Goal: Information Seeking & Learning: Learn about a topic

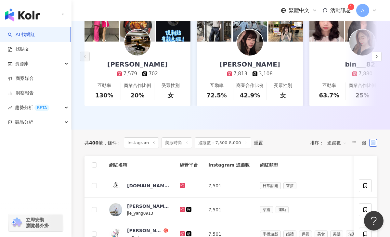
scroll to position [152, 0]
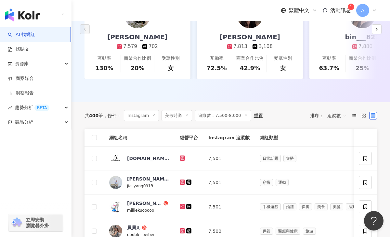
click at [222, 116] on span "追蹤數：7,500-8,000" at bounding box center [223, 115] width 56 height 11
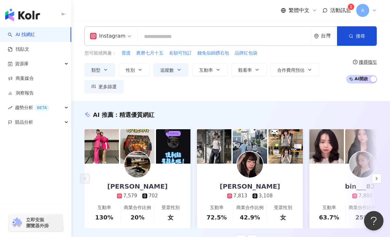
scroll to position [7, 0]
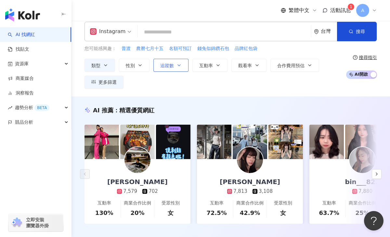
click at [178, 66] on icon "button" at bounding box center [178, 65] width 5 height 5
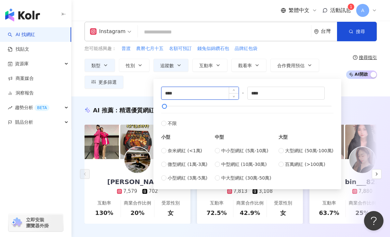
click at [171, 92] on input "****" at bounding box center [200, 93] width 77 height 12
type input "****"
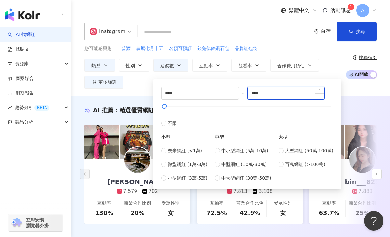
click at [260, 93] on input "****" at bounding box center [286, 93] width 77 height 12
type input "****"
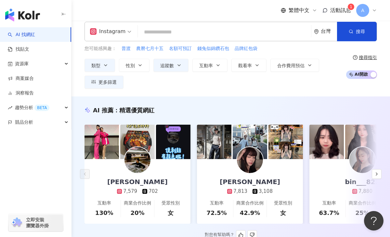
click at [361, 108] on div "AI 推薦 ： 精選優質網紅" at bounding box center [231, 110] width 293 height 8
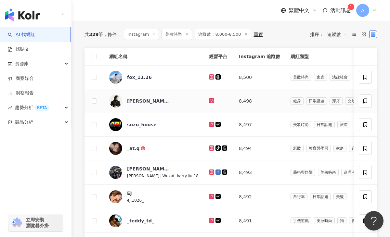
scroll to position [237, 0]
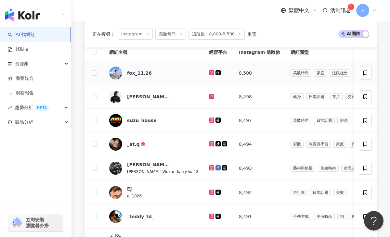
click at [210, 72] on icon at bounding box center [211, 72] width 3 height 3
click at [211, 97] on icon at bounding box center [211, 96] width 1 height 1
click at [210, 144] on icon at bounding box center [212, 144] width 4 height 4
click at [210, 168] on icon at bounding box center [211, 167] width 3 height 3
click at [210, 192] on icon at bounding box center [212, 192] width 4 height 4
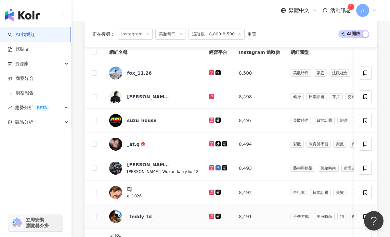
click at [210, 217] on icon at bounding box center [212, 217] width 4 height 4
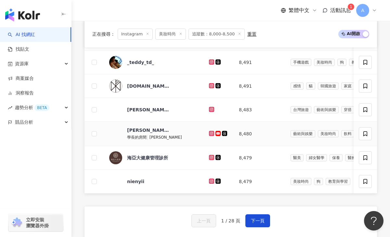
scroll to position [392, 0]
click at [210, 109] on icon at bounding box center [212, 109] width 4 height 4
click at [210, 132] on icon at bounding box center [212, 133] width 4 height 4
click at [211, 181] on icon at bounding box center [211, 180] width 1 height 1
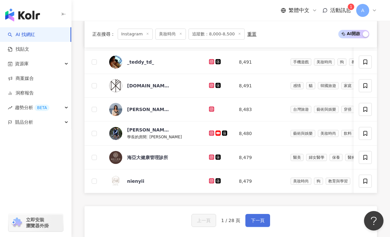
click at [254, 221] on span "下一頁" at bounding box center [258, 220] width 14 height 5
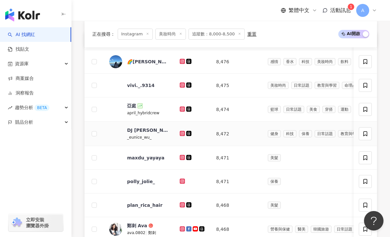
scroll to position [249, 0]
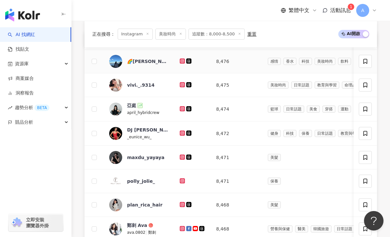
click at [182, 61] on icon at bounding box center [182, 60] width 1 height 1
click at [180, 84] on icon at bounding box center [182, 84] width 5 height 5
click at [181, 134] on icon at bounding box center [182, 133] width 3 height 3
click at [183, 157] on icon at bounding box center [182, 157] width 1 height 1
click at [182, 229] on icon at bounding box center [182, 228] width 1 height 1
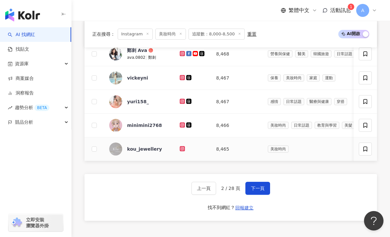
scroll to position [429, 0]
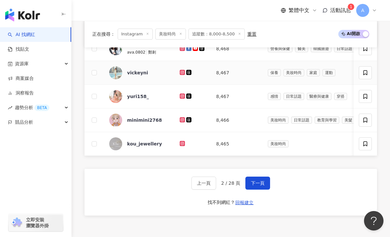
click at [183, 72] on icon at bounding box center [182, 72] width 3 height 3
click at [181, 98] on icon at bounding box center [182, 96] width 4 height 4
click at [181, 119] on icon at bounding box center [182, 120] width 4 height 4
click at [256, 182] on span "下一頁" at bounding box center [258, 183] width 14 height 5
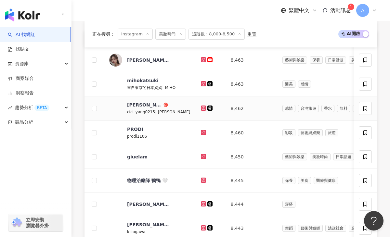
scroll to position [252, 0]
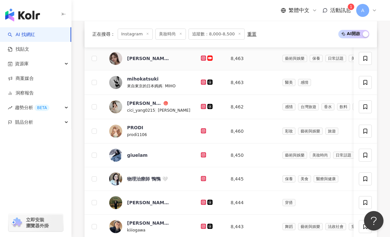
click at [202, 59] on icon at bounding box center [203, 58] width 3 height 3
click at [202, 81] on icon at bounding box center [203, 82] width 3 height 3
click at [202, 105] on icon at bounding box center [203, 106] width 3 height 3
click at [202, 131] on icon at bounding box center [204, 131] width 4 height 4
click at [202, 154] on icon at bounding box center [203, 154] width 3 height 3
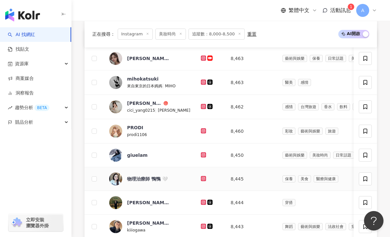
click at [202, 177] on icon at bounding box center [203, 178] width 3 height 3
click at [201, 200] on icon at bounding box center [203, 202] width 5 height 5
click at [203, 226] on icon at bounding box center [203, 226] width 1 height 1
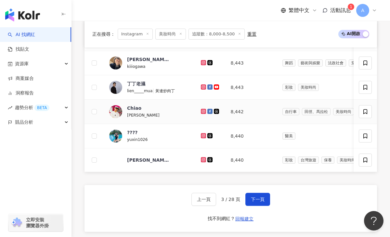
scroll to position [417, 0]
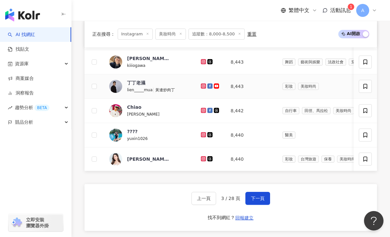
click at [202, 85] on icon at bounding box center [203, 86] width 3 height 3
click at [202, 109] on icon at bounding box center [203, 110] width 3 height 3
click at [202, 134] on icon at bounding box center [203, 134] width 3 height 3
click at [202, 134] on icon at bounding box center [204, 135] width 4 height 4
click at [202, 160] on icon at bounding box center [203, 158] width 3 height 3
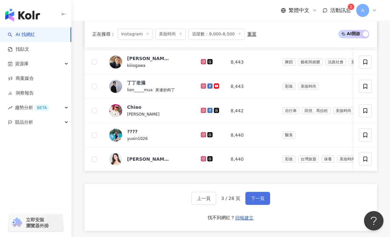
click at [252, 197] on span "下一頁" at bounding box center [258, 198] width 14 height 5
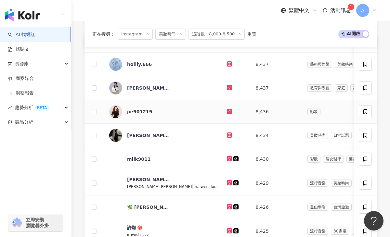
scroll to position [248, 0]
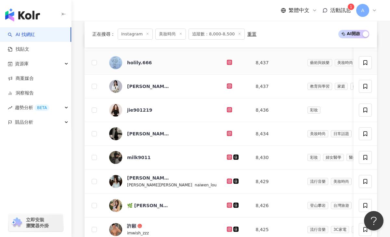
click at [228, 61] on icon at bounding box center [229, 62] width 3 height 3
click at [228, 87] on icon at bounding box center [229, 86] width 3 height 3
click at [228, 111] on icon at bounding box center [229, 109] width 3 height 3
click at [227, 132] on icon at bounding box center [229, 133] width 5 height 5
click at [228, 156] on icon at bounding box center [229, 157] width 3 height 3
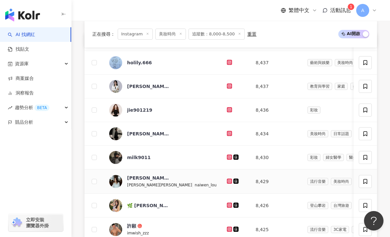
click at [227, 179] on icon at bounding box center [229, 181] width 5 height 5
click at [228, 205] on icon at bounding box center [229, 205] width 3 height 3
click at [227, 226] on div at bounding box center [236, 229] width 18 height 7
click at [227, 227] on icon at bounding box center [229, 229] width 5 height 5
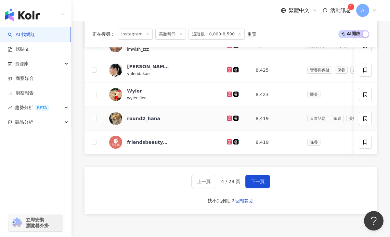
scroll to position [433, 0]
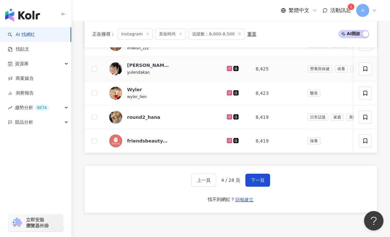
click at [229, 68] on icon at bounding box center [229, 68] width 1 height 1
click at [228, 93] on icon at bounding box center [230, 93] width 4 height 4
click at [227, 117] on icon at bounding box center [229, 116] width 5 height 5
click at [228, 91] on icon at bounding box center [230, 93] width 4 height 4
click at [263, 178] on span "下一頁" at bounding box center [258, 180] width 14 height 5
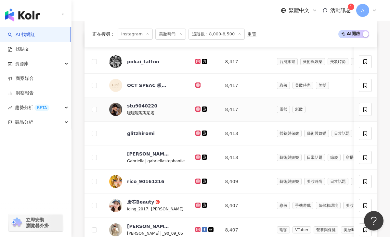
scroll to position [251, 0]
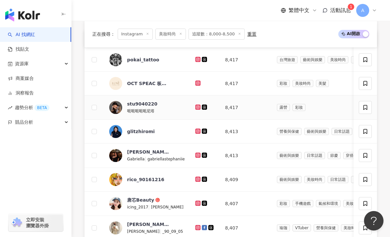
click at [200, 106] on icon at bounding box center [198, 107] width 4 height 4
click at [200, 133] on icon at bounding box center [197, 131] width 5 height 5
click at [199, 154] on icon at bounding box center [197, 155] width 3 height 3
click at [202, 179] on link at bounding box center [198, 179] width 7 height 5
click at [199, 204] on icon at bounding box center [197, 203] width 3 height 3
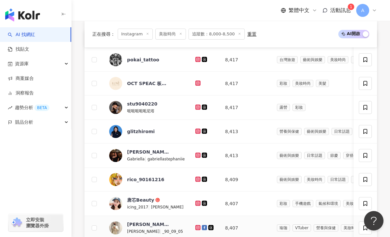
click at [200, 228] on icon at bounding box center [198, 228] width 4 height 4
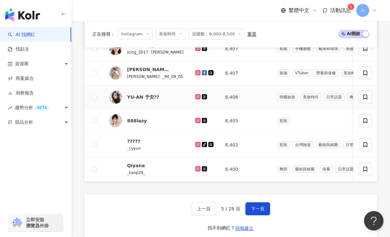
scroll to position [417, 0]
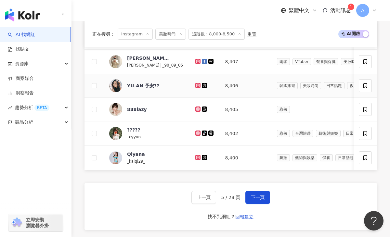
click at [199, 85] on icon at bounding box center [197, 85] width 3 height 3
click at [201, 109] on g at bounding box center [197, 109] width 5 height 5
click at [199, 133] on icon at bounding box center [197, 133] width 3 height 3
click at [199, 157] on icon at bounding box center [197, 157] width 5 height 5
click at [259, 192] on button "下一頁" at bounding box center [257, 197] width 25 height 13
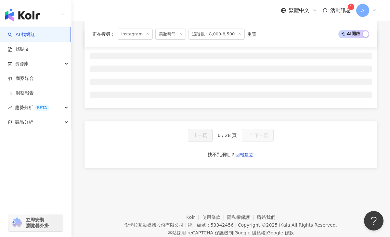
scroll to position [251, 0]
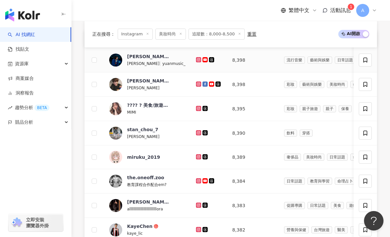
click at [197, 60] on icon at bounding box center [199, 60] width 4 height 4
click at [197, 84] on icon at bounding box center [198, 84] width 3 height 3
click at [196, 109] on icon at bounding box center [198, 108] width 5 height 5
click at [197, 132] on icon at bounding box center [199, 133] width 4 height 4
click at [198, 157] on icon at bounding box center [198, 156] width 1 height 1
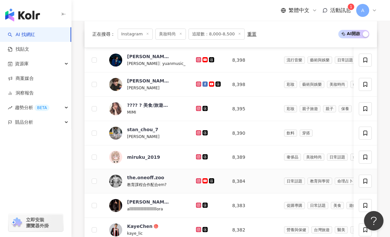
click at [197, 182] on icon at bounding box center [198, 180] width 3 height 3
click at [197, 206] on icon at bounding box center [198, 205] width 3 height 3
click at [196, 229] on icon at bounding box center [198, 229] width 5 height 5
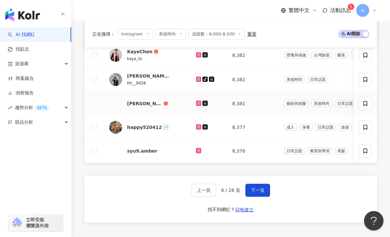
scroll to position [429, 0]
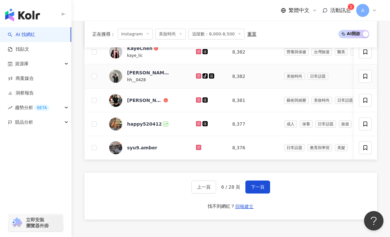
click at [196, 76] on icon at bounding box center [198, 75] width 5 height 5
click at [197, 99] on icon at bounding box center [198, 99] width 3 height 3
click at [197, 124] on icon at bounding box center [198, 123] width 3 height 3
click at [197, 147] on icon at bounding box center [199, 148] width 4 height 4
click at [247, 184] on button "下一頁" at bounding box center [257, 187] width 25 height 13
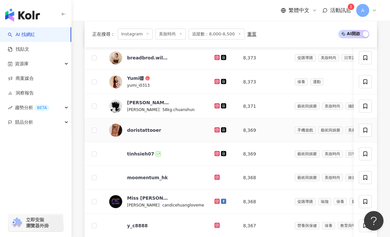
scroll to position [256, 0]
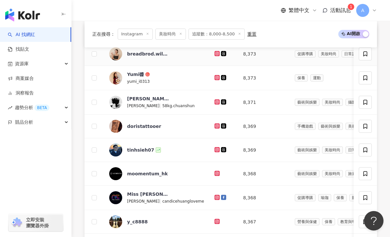
click at [216, 52] on icon at bounding box center [217, 53] width 3 height 3
click at [215, 76] on icon at bounding box center [217, 78] width 4 height 4
click at [216, 101] on icon at bounding box center [216, 101] width 1 height 1
click at [215, 148] on icon at bounding box center [217, 150] width 4 height 4
click at [215, 198] on icon at bounding box center [217, 198] width 4 height 4
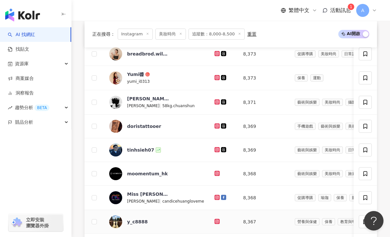
click at [215, 222] on icon at bounding box center [217, 222] width 4 height 4
click at [216, 222] on icon at bounding box center [217, 221] width 3 height 3
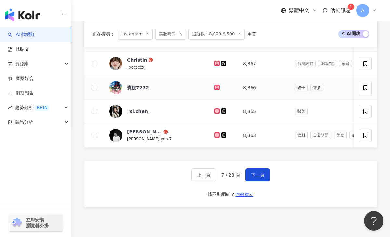
scroll to position [439, 0]
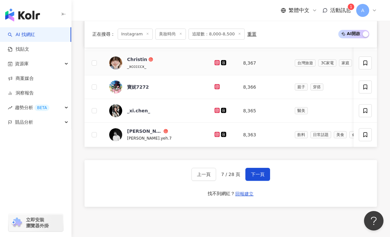
click at [215, 60] on icon at bounding box center [217, 62] width 5 height 5
click at [215, 63] on icon at bounding box center [217, 63] width 4 height 4
click at [216, 86] on icon at bounding box center [217, 86] width 3 height 3
click at [216, 110] on icon at bounding box center [217, 110] width 3 height 3
click at [215, 111] on icon at bounding box center [217, 111] width 4 height 4
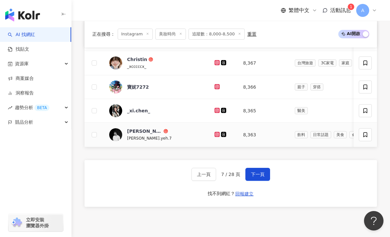
click at [215, 137] on div at bounding box center [224, 134] width 18 height 7
click at [215, 136] on icon at bounding box center [217, 135] width 4 height 4
click at [265, 173] on button "下一頁" at bounding box center [257, 174] width 25 height 13
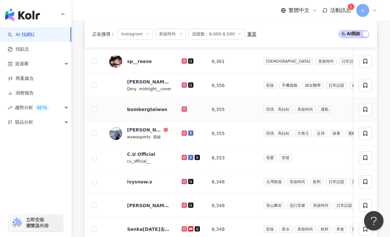
scroll to position [252, 0]
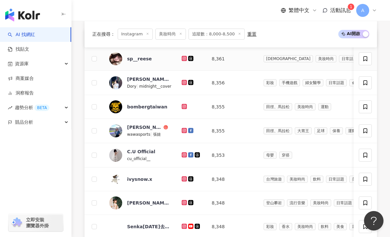
click at [182, 56] on icon at bounding box center [184, 58] width 5 height 5
click at [182, 82] on icon at bounding box center [184, 83] width 4 height 4
click at [182, 132] on icon at bounding box center [184, 130] width 5 height 5
click at [183, 155] on icon at bounding box center [184, 154] width 3 height 3
click at [184, 128] on icon at bounding box center [184, 130] width 5 height 5
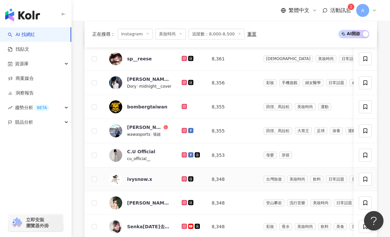
click at [183, 180] on icon at bounding box center [184, 178] width 3 height 3
click at [183, 202] on icon at bounding box center [184, 202] width 3 height 3
click at [183, 226] on icon at bounding box center [184, 226] width 3 height 3
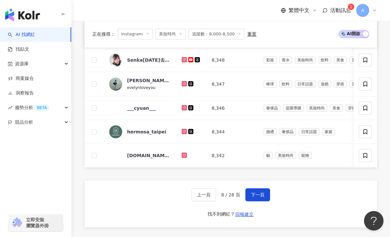
scroll to position [424, 0]
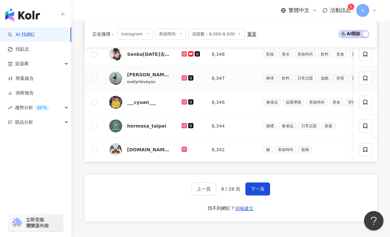
click at [182, 78] on icon at bounding box center [184, 78] width 4 height 4
click at [182, 77] on icon at bounding box center [184, 78] width 4 height 4
click at [183, 103] on icon at bounding box center [184, 101] width 3 height 3
click at [183, 149] on icon at bounding box center [184, 149] width 3 height 3
click at [253, 191] on span "下一頁" at bounding box center [258, 189] width 14 height 5
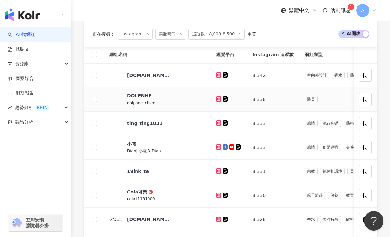
scroll to position [235, 0]
